Goal: Transaction & Acquisition: Subscribe to service/newsletter

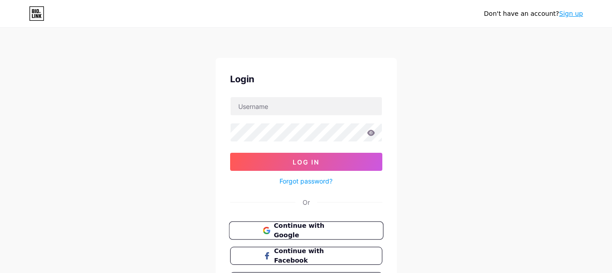
click at [321, 225] on button "Continue with Google" at bounding box center [306, 231] width 154 height 19
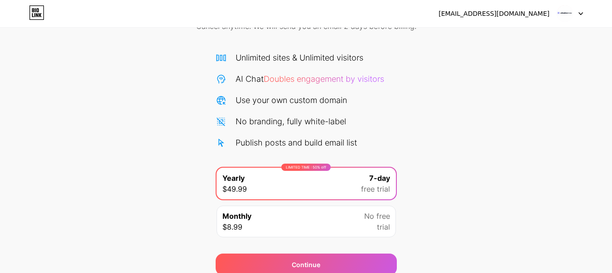
scroll to position [91, 0]
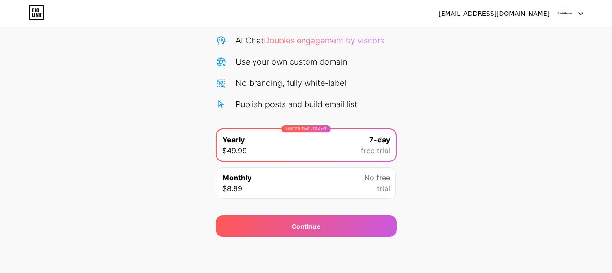
click at [299, 237] on div "[EMAIL_ADDRESS][DOMAIN_NAME] Logout Link Copied Start your 7 day free trial Can…" at bounding box center [306, 91] width 612 height 364
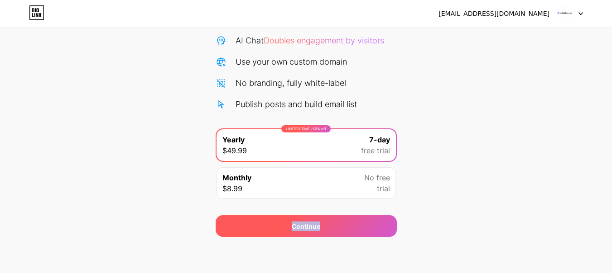
click at [300, 232] on div "Continue" at bounding box center [306, 227] width 181 height 22
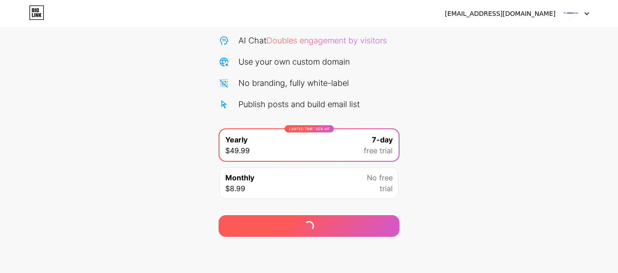
click at [379, 231] on div "Continue" at bounding box center [309, 227] width 181 height 22
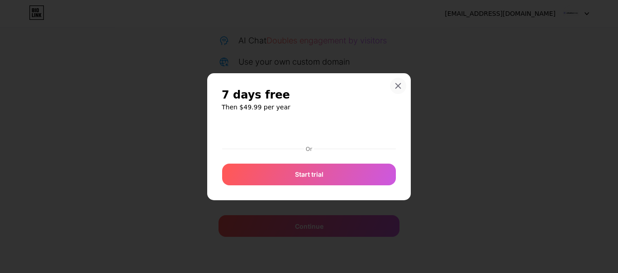
click at [398, 84] on icon at bounding box center [398, 85] width 7 height 7
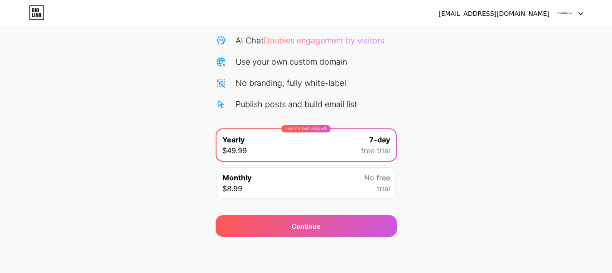
click at [532, 111] on div "Start your 7 day free trial Cancel anytime. We will send you an email 2 days be…" at bounding box center [306, 94] width 612 height 287
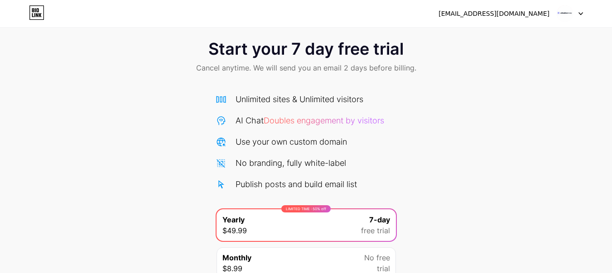
scroll to position [0, 0]
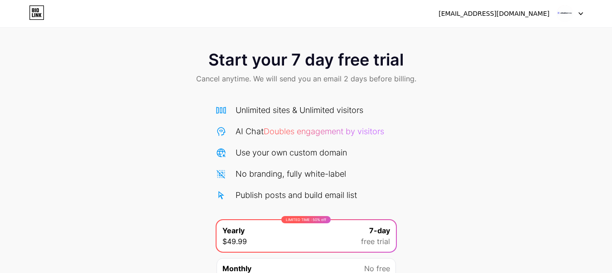
click at [561, 13] on img at bounding box center [564, 13] width 17 height 17
click at [437, 87] on div "Start your 7 day free trial Cancel anytime. We will send you an email 2 days be…" at bounding box center [306, 68] width 612 height 53
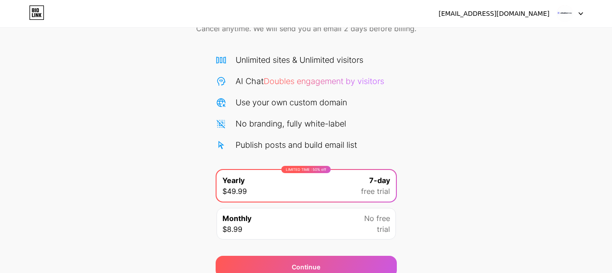
scroll to position [91, 0]
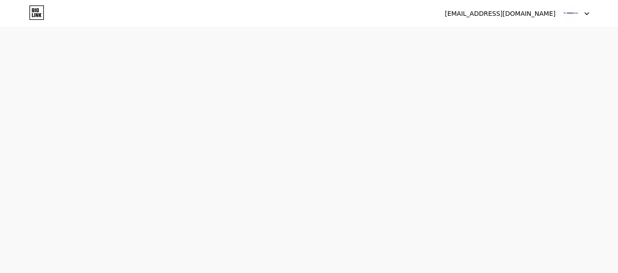
click at [33, 18] on icon at bounding box center [36, 12] width 15 height 14
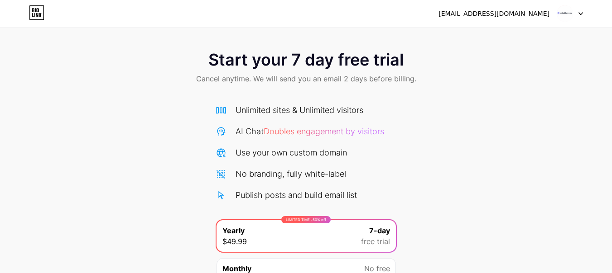
click at [42, 13] on icon at bounding box center [36, 12] width 15 height 14
click at [534, 157] on div "Start your 7 day free trial Cancel anytime. We will send you an email 2 days be…" at bounding box center [306, 185] width 612 height 287
drag, startPoint x: 113, startPoint y: 120, endPoint x: 79, endPoint y: 16, distance: 109.5
click at [113, 119] on div "Start your 7 day free trial Cancel anytime. We will send you an email 2 days be…" at bounding box center [306, 185] width 612 height 287
